Goal: Communication & Community: Answer question/provide support

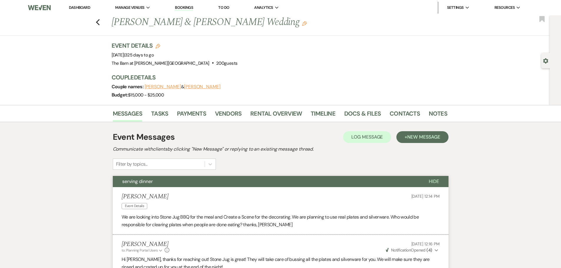
click at [87, 8] on link "Dashboard" at bounding box center [79, 7] width 21 height 5
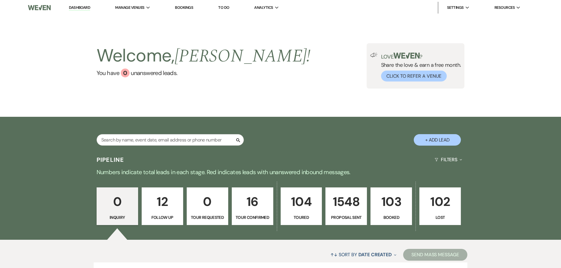
click at [395, 209] on p "103" at bounding box center [391, 202] width 34 height 20
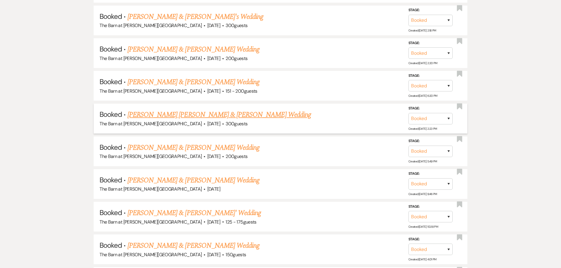
scroll to position [471, 0]
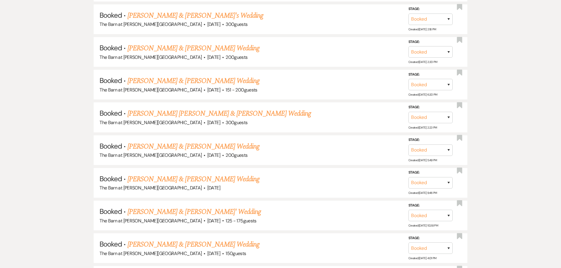
click at [178, 182] on link "[PERSON_NAME] & [PERSON_NAME] Wedding" at bounding box center [194, 179] width 132 height 11
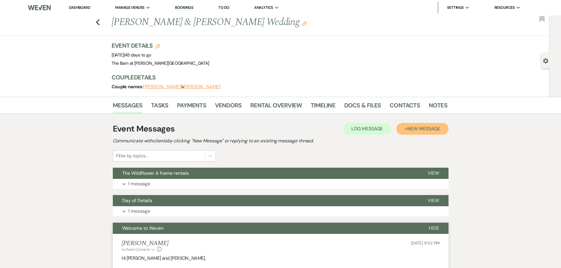
click at [414, 132] on span "New Message" at bounding box center [423, 129] width 33 height 6
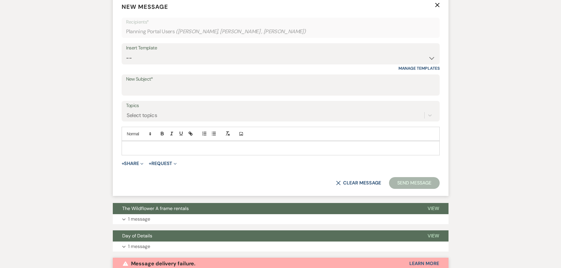
scroll to position [161, 0]
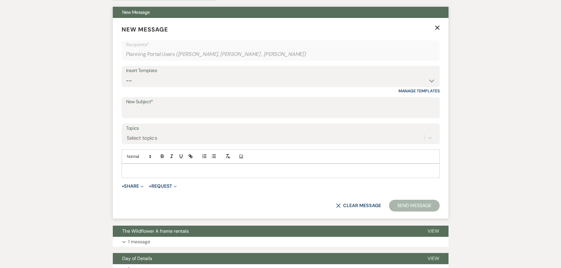
click at [129, 166] on div at bounding box center [280, 171] width 317 height 14
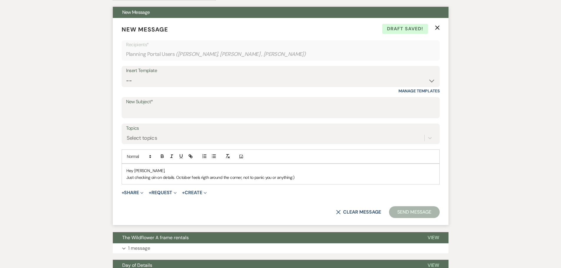
click at [152, 177] on p "Just checking oin on details. October feels rigth around the corner, not to pan…" at bounding box center [280, 177] width 309 height 6
click at [201, 178] on p "Just checking in on details. October feels rigth around the corner, not to pani…" at bounding box center [280, 177] width 309 height 6
click at [204, 178] on p "Just checking in on details. October feels rigth around the corner, not to pani…" at bounding box center [280, 177] width 309 height 6
click at [206, 179] on p "Just checking in on details. October feels rigth around the corner, not to pani…" at bounding box center [280, 177] width 309 height 6
click at [296, 178] on p "Just checking in on details. October feels right around the corner, not to pani…" at bounding box center [280, 177] width 309 height 6
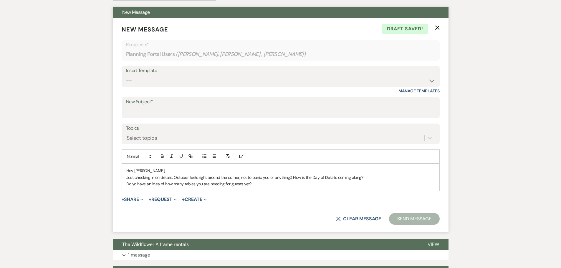
click at [135, 184] on p "Do yo have an idea of how many tables you are needing for guests yet?" at bounding box center [280, 184] width 309 height 6
click at [258, 183] on p "Do you have an idea of how many tables you are needing for guests yet?" at bounding box center [280, 184] width 309 height 6
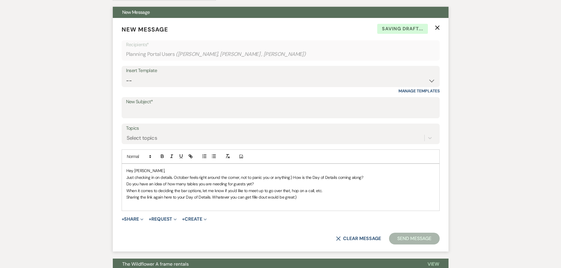
click at [259, 196] on p "Sharing the link again here to your Day of Details. Whatever you can get fille …" at bounding box center [280, 197] width 309 height 6
click at [296, 200] on p "Sharing the link again here to your Day of Details. Whatever you can get filled…" at bounding box center [280, 197] width 309 height 6
click at [130, 205] on p at bounding box center [280, 204] width 309 height 6
click at [328, 206] on p "[URL][DOMAIN_NAME]" at bounding box center [280, 204] width 309 height 6
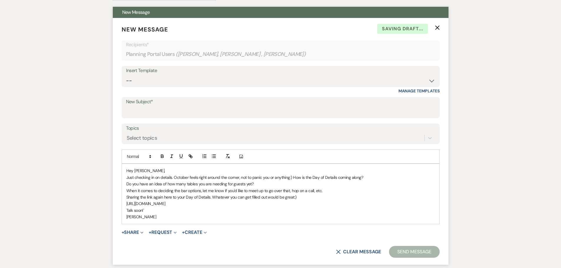
click at [145, 211] on p "Talk soon!'" at bounding box center [280, 210] width 309 height 6
click at [302, 199] on p "Sharing the link again here to your Day of Details. Whatever you can get filled…" at bounding box center [280, 197] width 309 height 6
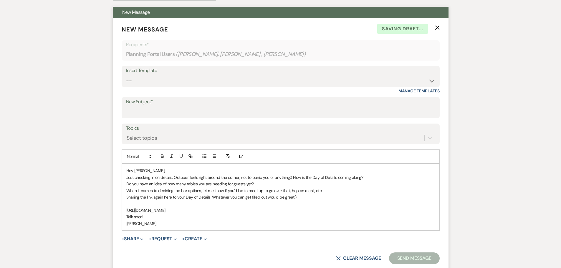
click at [330, 209] on p "[URL][DOMAIN_NAME]" at bounding box center [280, 210] width 309 height 6
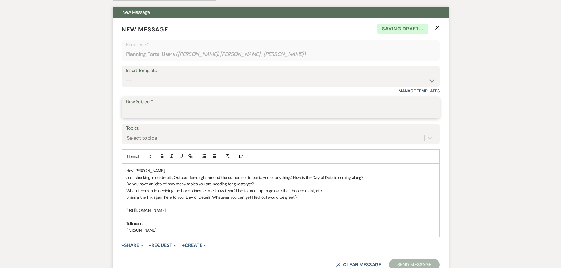
click at [143, 116] on input "New Subject*" at bounding box center [280, 111] width 309 height 11
type input "All the details!!"
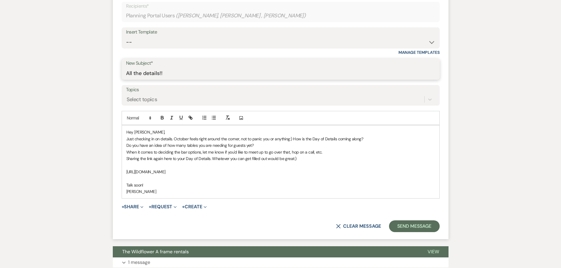
scroll to position [220, 0]
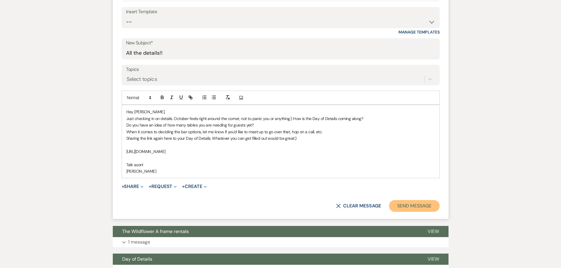
click at [413, 208] on button "Send Message" at bounding box center [414, 206] width 50 height 12
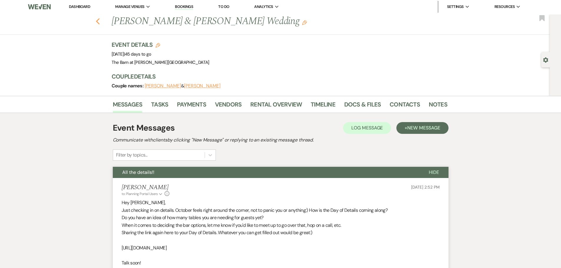
click at [100, 22] on icon "Previous" at bounding box center [98, 21] width 4 height 7
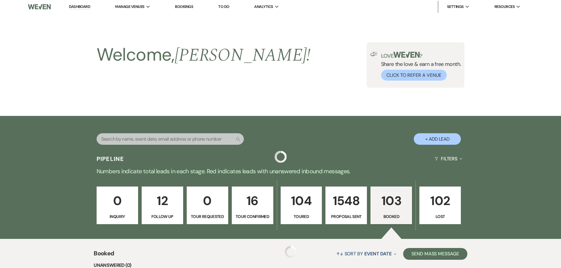
scroll to position [471, 0]
